Goal: Information Seeking & Learning: Learn about a topic

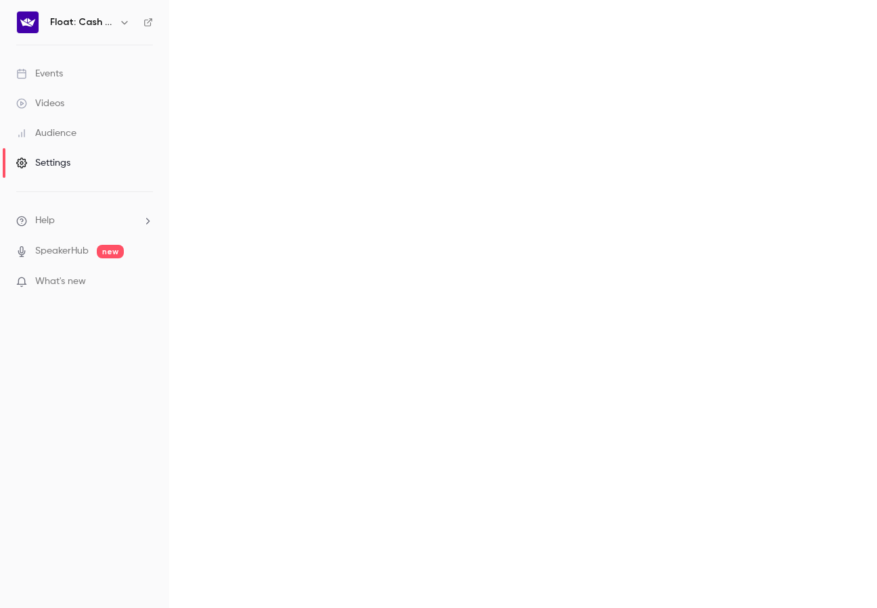
scroll to position [187, 0]
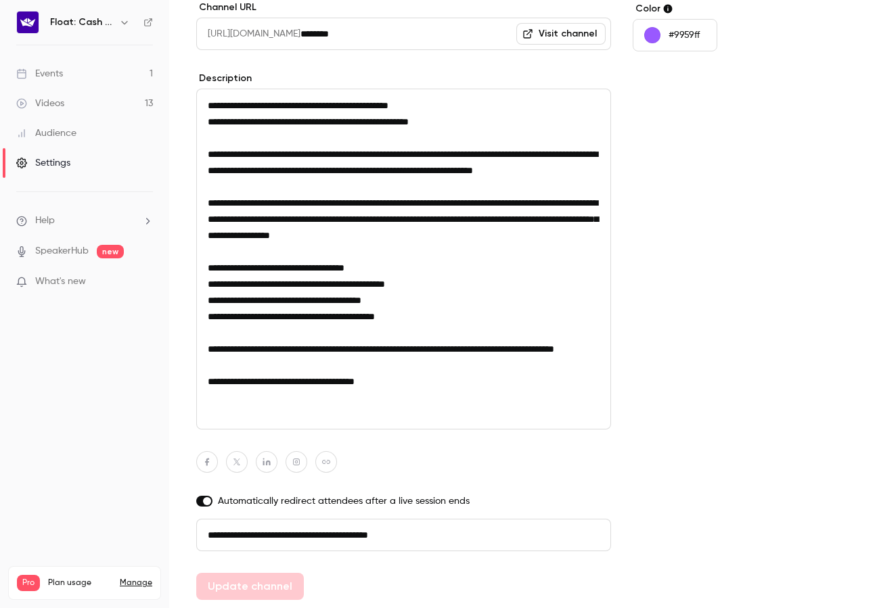
click at [56, 76] on div "Events" at bounding box center [39, 74] width 47 height 14
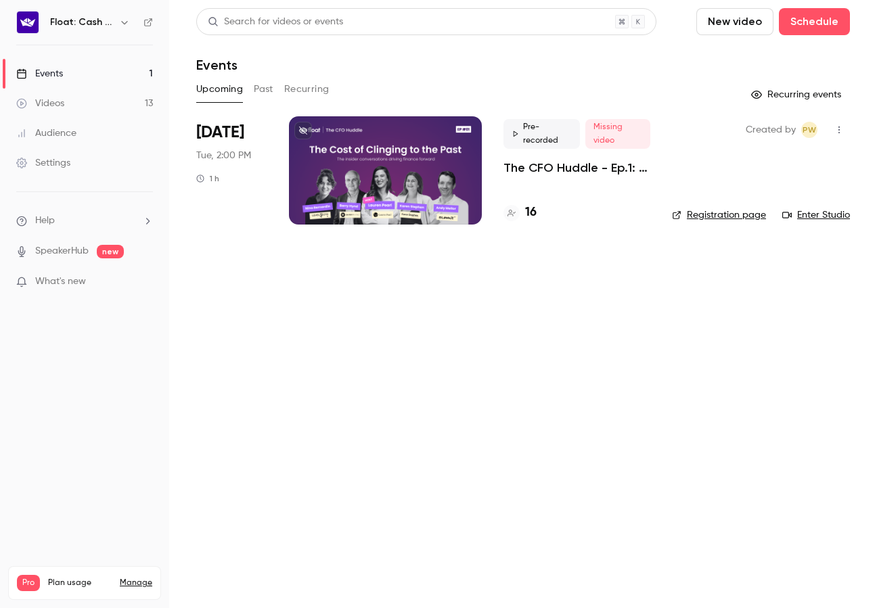
click at [576, 217] on div "16" at bounding box center [577, 213] width 147 height 18
click at [546, 204] on div "16" at bounding box center [577, 213] width 147 height 18
click at [528, 210] on h4 "16" at bounding box center [531, 213] width 12 height 18
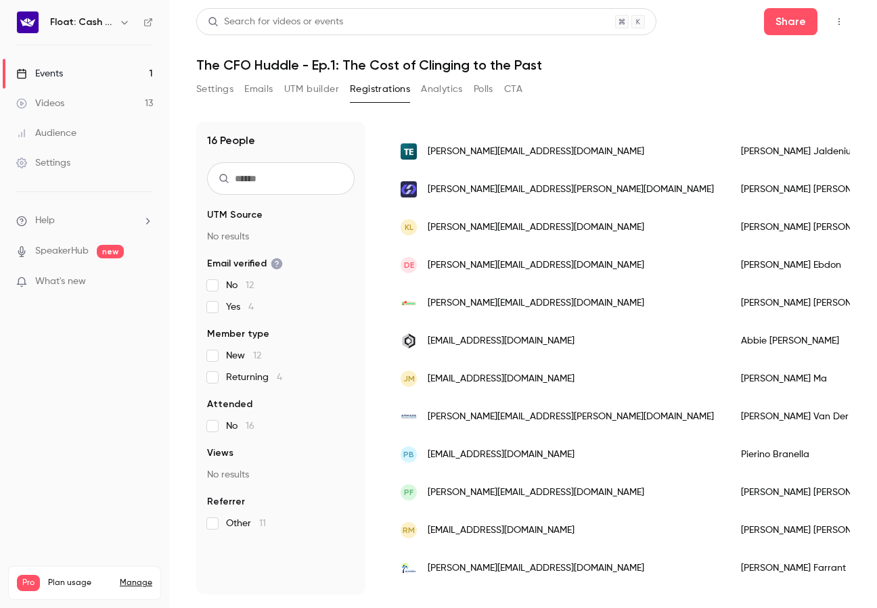
scroll to position [263, 0]
